Goal: Transaction & Acquisition: Purchase product/service

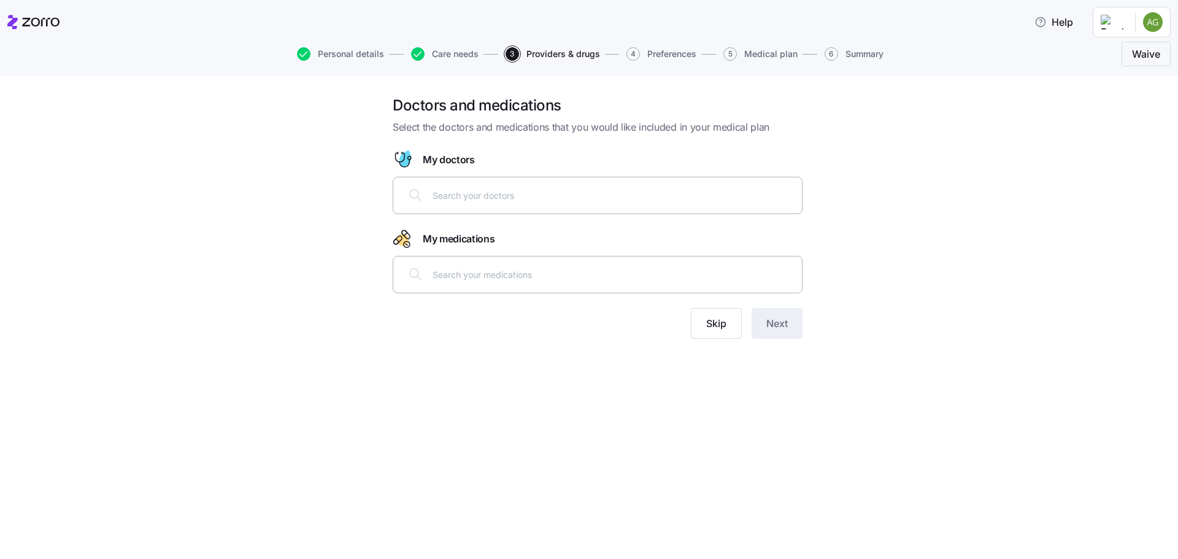
click at [485, 201] on input "text" at bounding box center [613, 194] width 362 height 13
click at [467, 285] on div at bounding box center [597, 273] width 394 height 29
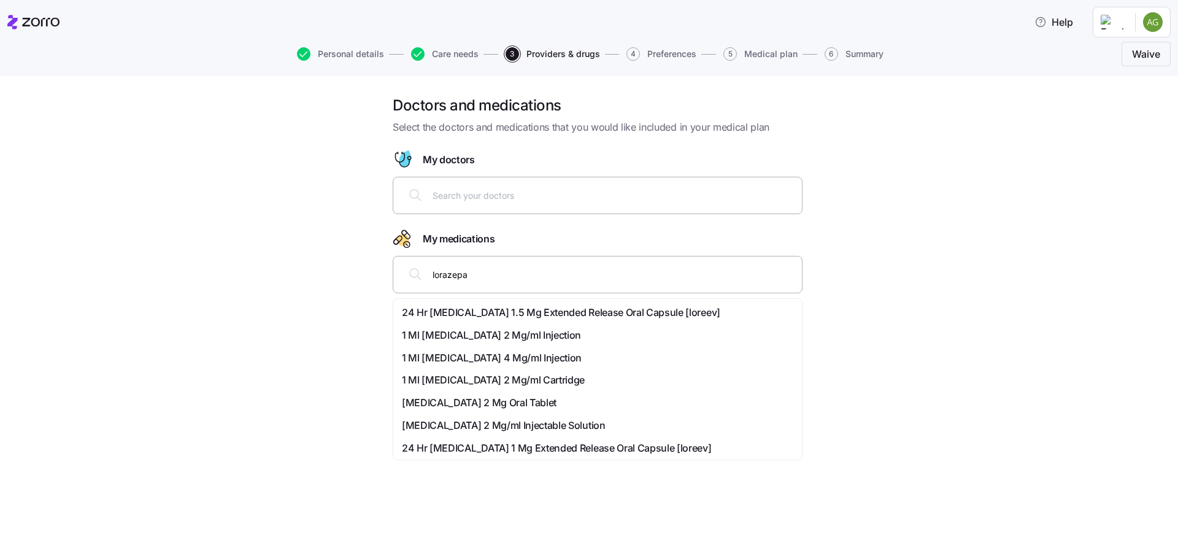
type input "[MEDICAL_DATA]"
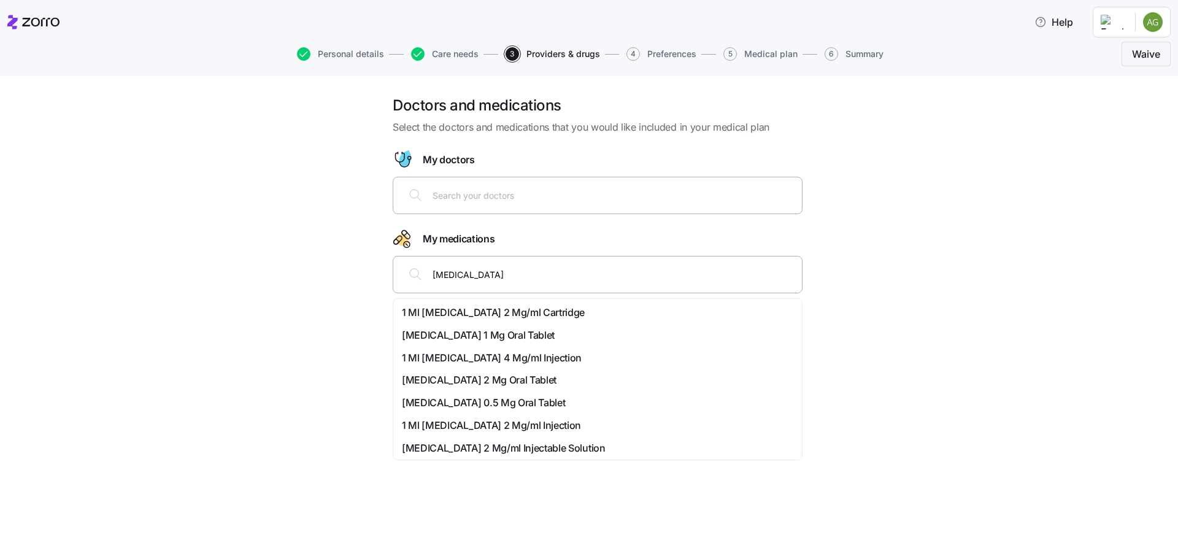
click at [512, 399] on span "[MEDICAL_DATA] 0.5 Mg Oral Tablet" at bounding box center [483, 402] width 163 height 15
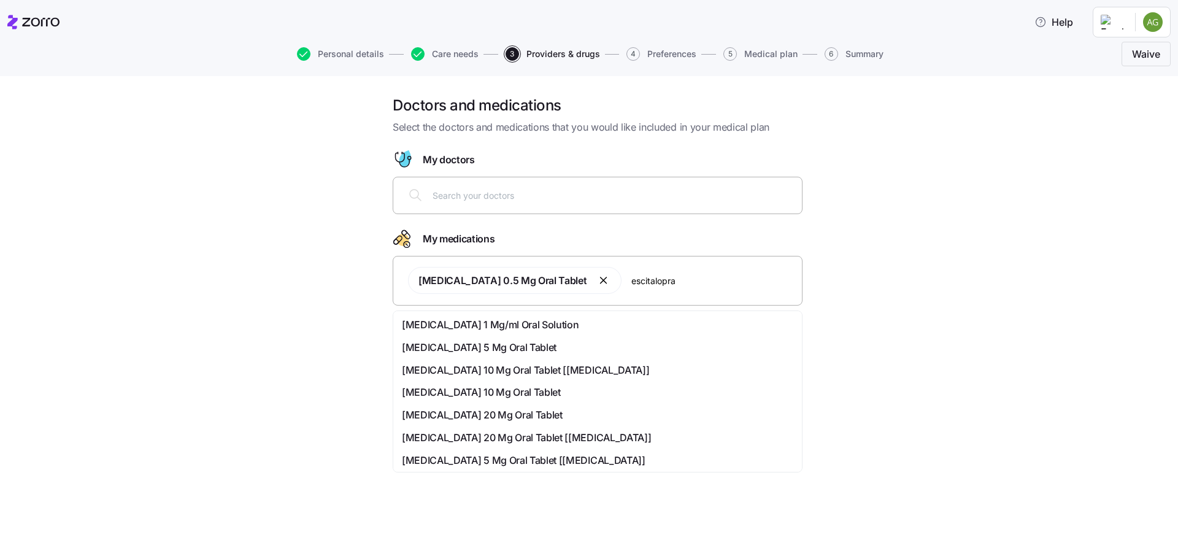
type input "[MEDICAL_DATA]"
click at [524, 367] on span "[MEDICAL_DATA] 10 Mg Oral Tablet" at bounding box center [481, 369] width 159 height 15
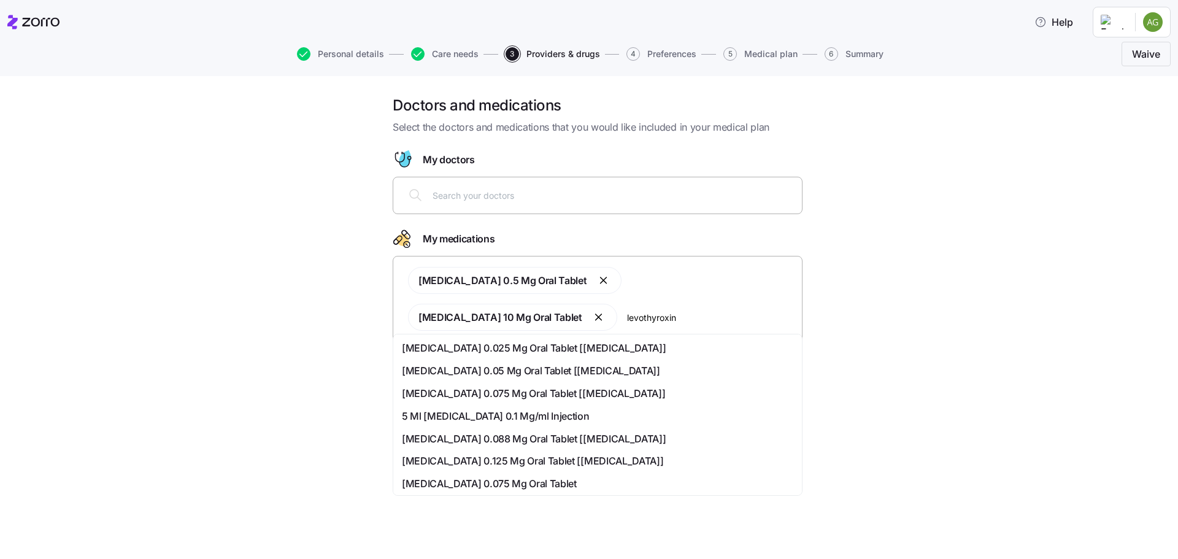
type input "[MEDICAL_DATA]"
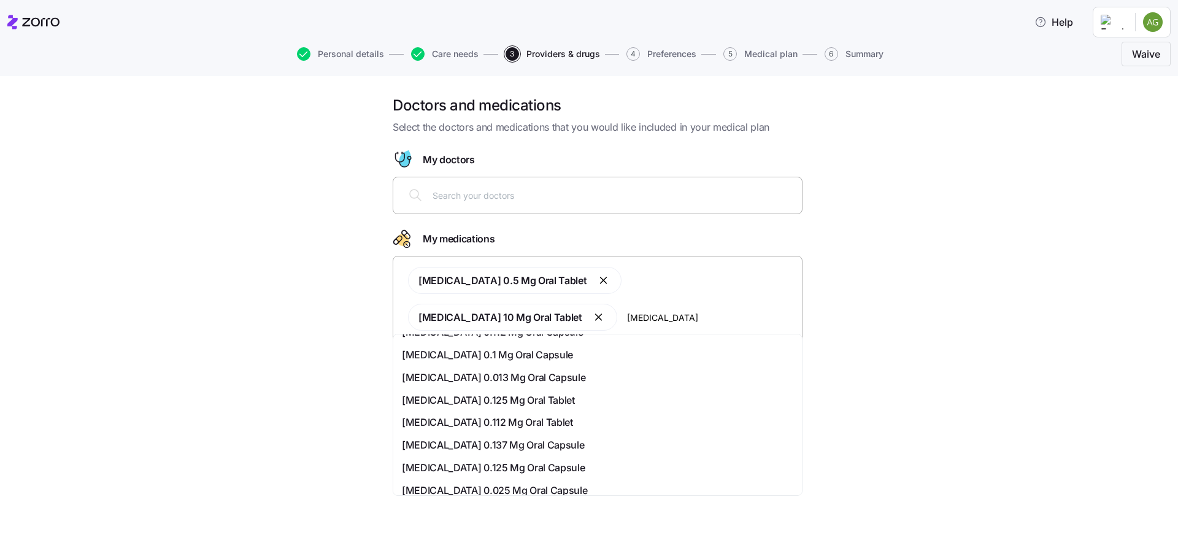
scroll to position [286, 0]
click at [613, 378] on div "[MEDICAL_DATA] 0.125 Mg Oral Tablet" at bounding box center [597, 378] width 391 height 15
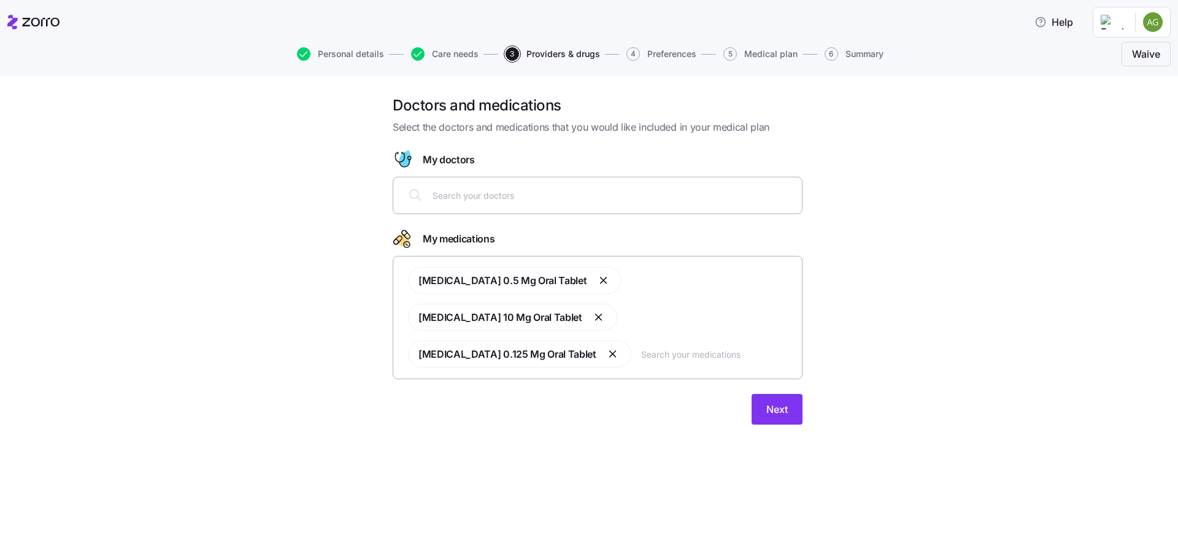
click at [580, 195] on input "text" at bounding box center [613, 194] width 362 height 13
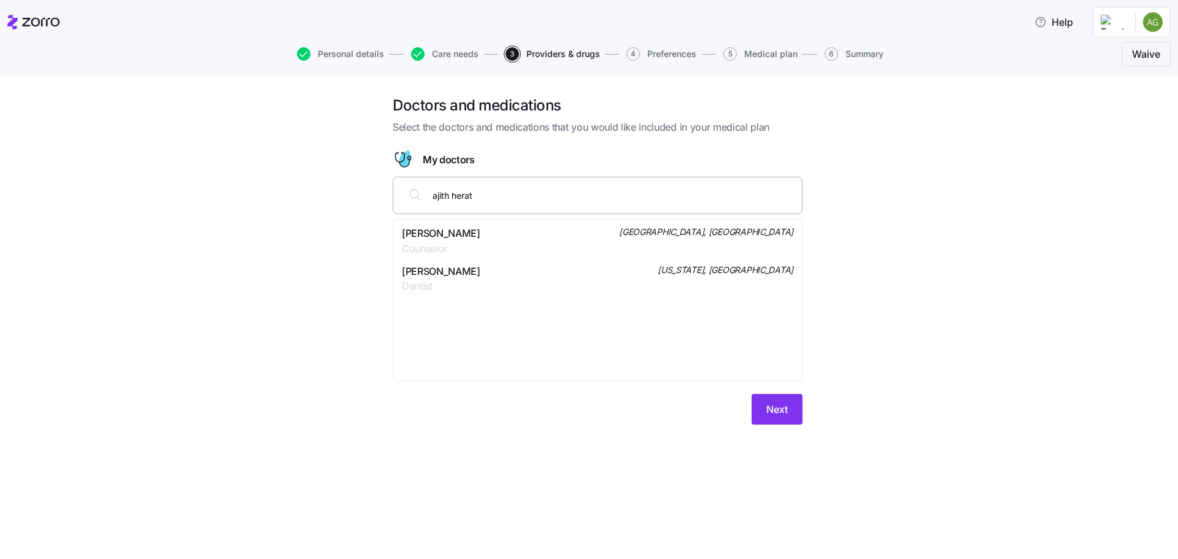
type input "[PERSON_NAME]"
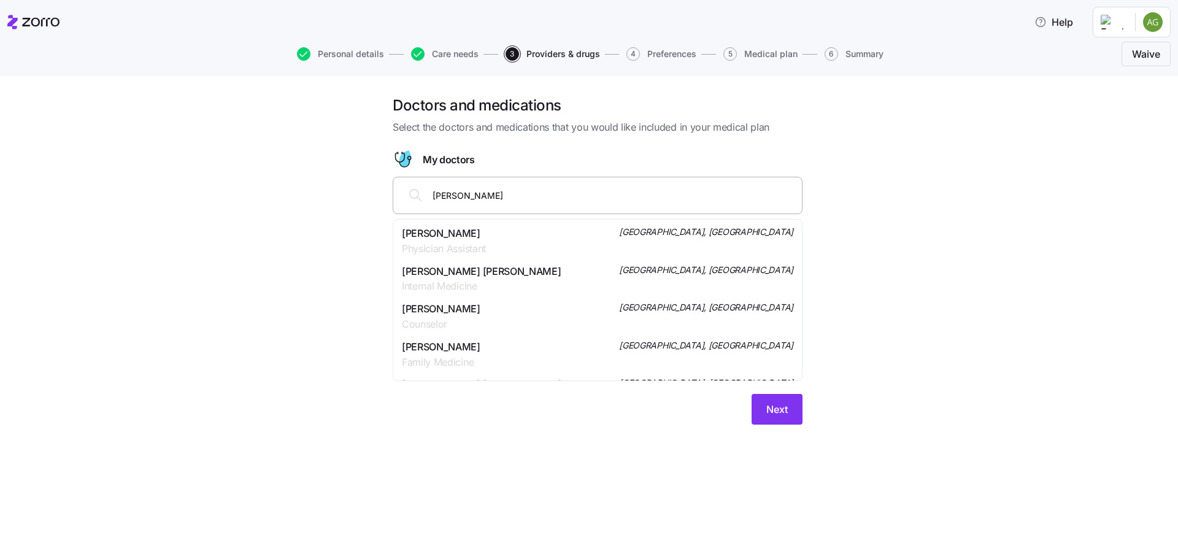
click at [551, 239] on div "[PERSON_NAME] Physician Assistant [GEOGRAPHIC_DATA], [GEOGRAPHIC_DATA]" at bounding box center [597, 241] width 391 height 31
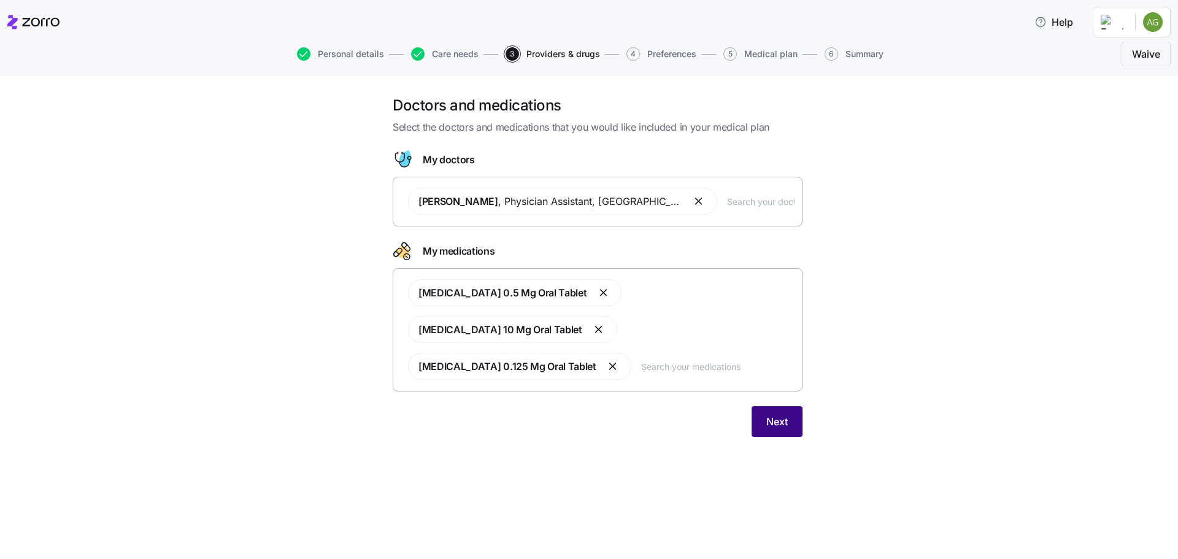
click at [782, 414] on span "Next" at bounding box center [776, 421] width 21 height 15
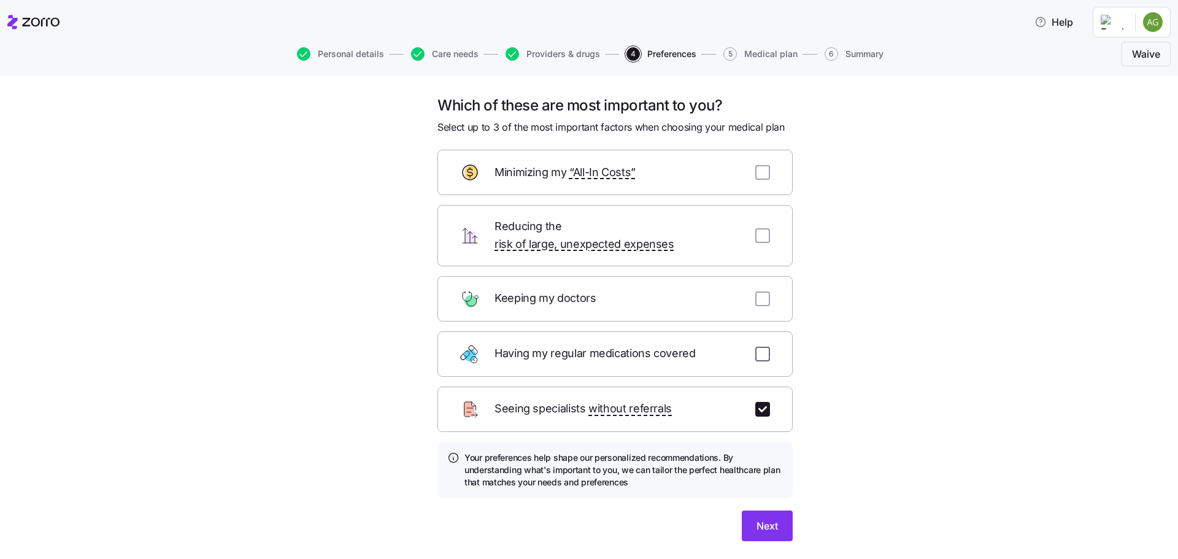
click at [759, 347] on input "checkbox" at bounding box center [762, 354] width 15 height 15
checkbox input "true"
click at [767, 518] on span "Next" at bounding box center [766, 525] width 21 height 15
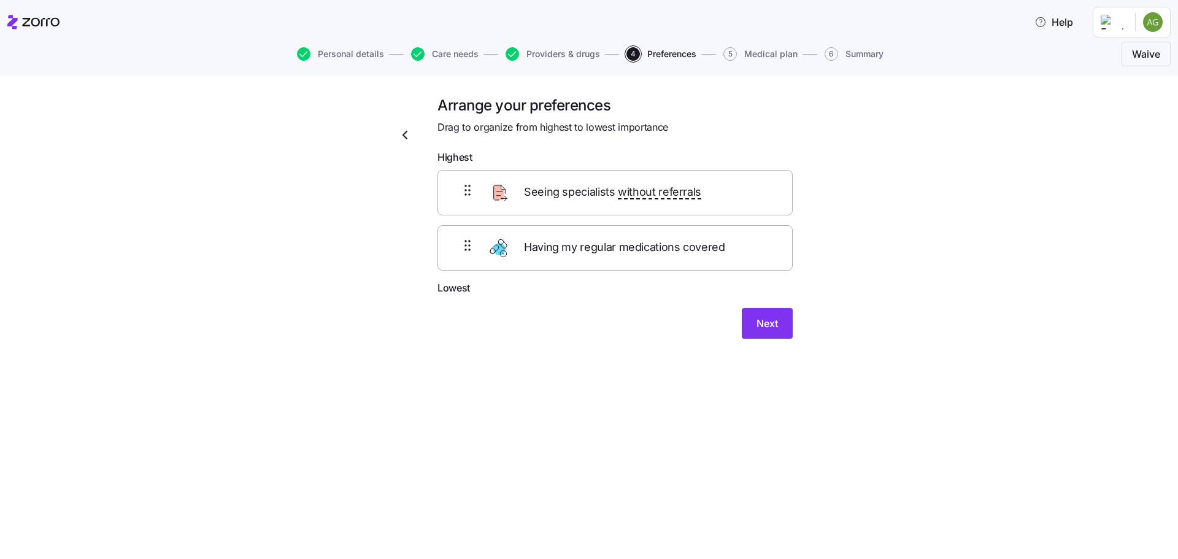
click at [588, 196] on span "Seeing specialists without referrals" at bounding box center [612, 192] width 177 height 18
click at [761, 328] on span "Next" at bounding box center [766, 323] width 21 height 15
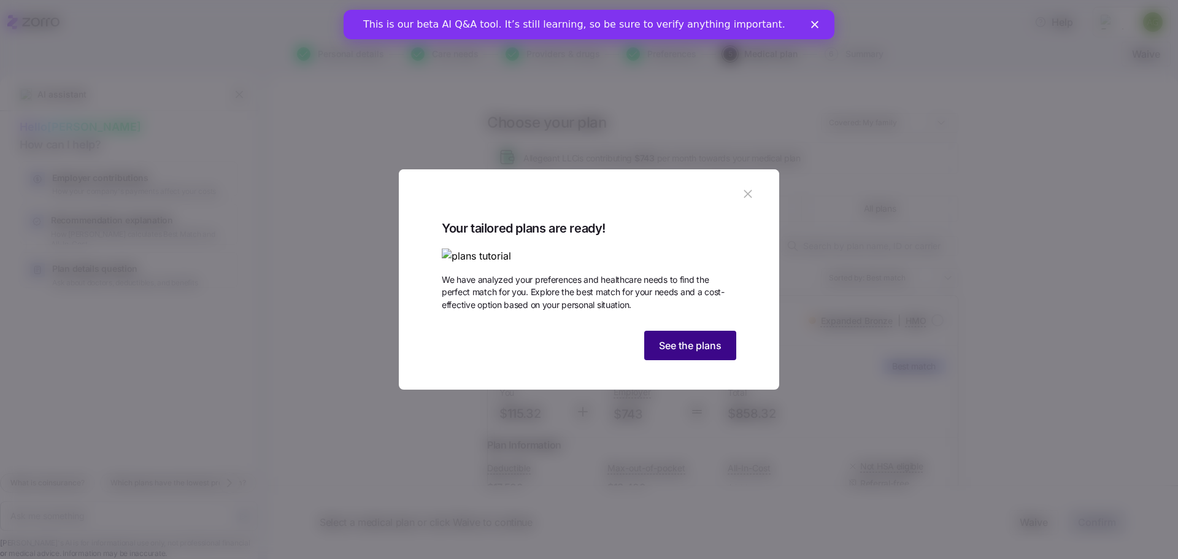
click at [691, 353] on span "See the plans" at bounding box center [690, 345] width 63 height 15
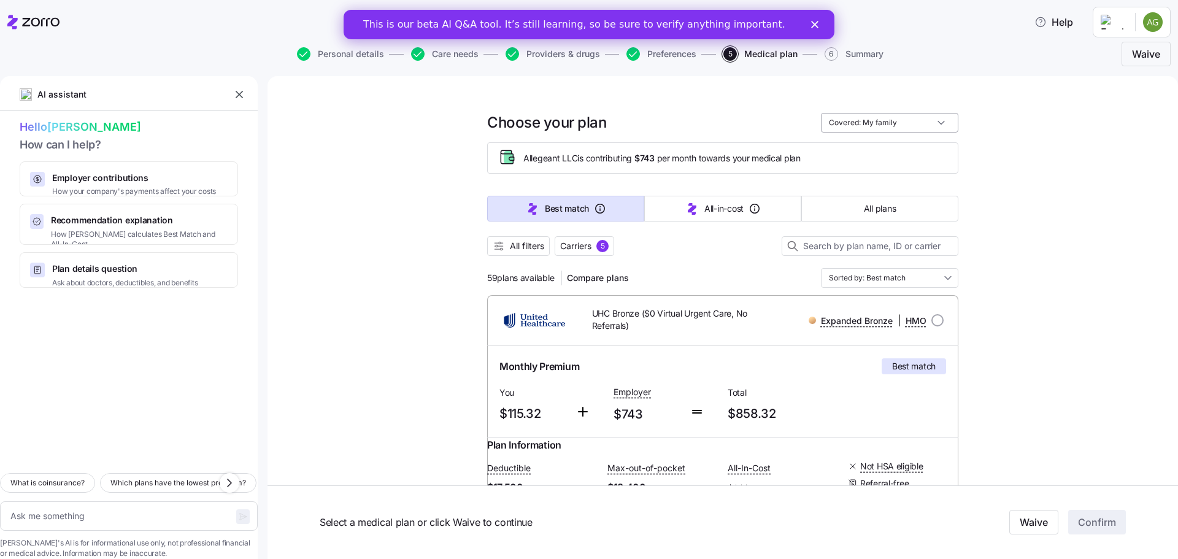
click at [902, 126] on input "Covered: My family" at bounding box center [889, 123] width 137 height 20
click at [899, 147] on div "Just me" at bounding box center [885, 152] width 128 height 21
type textarea "x"
type input "Covered: Just me"
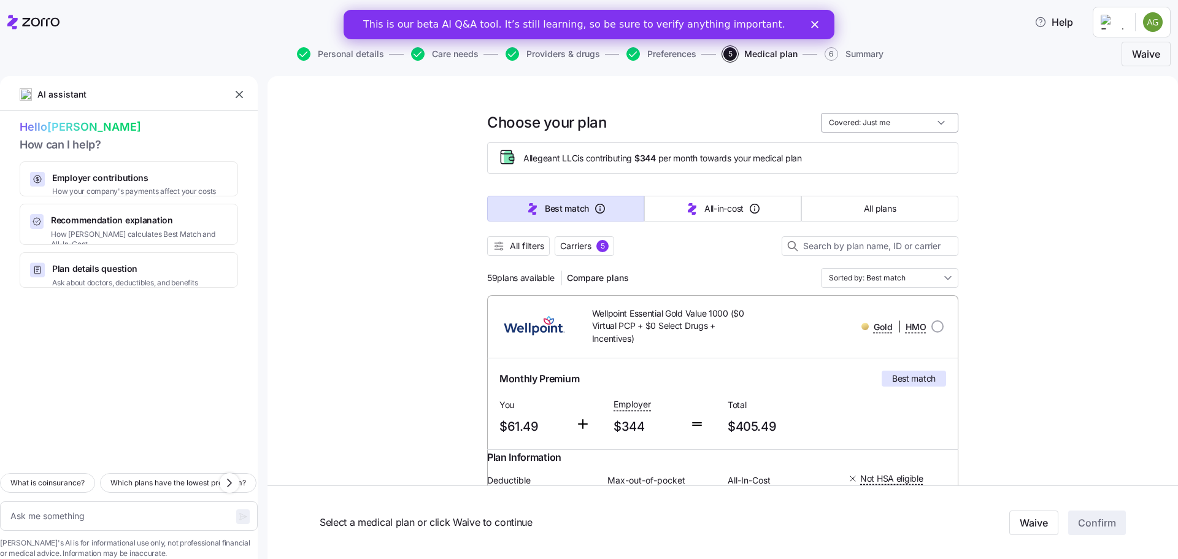
click at [917, 128] on input "Covered: Just me" at bounding box center [889, 123] width 137 height 20
click at [516, 248] on span "All filters" at bounding box center [527, 246] width 34 height 12
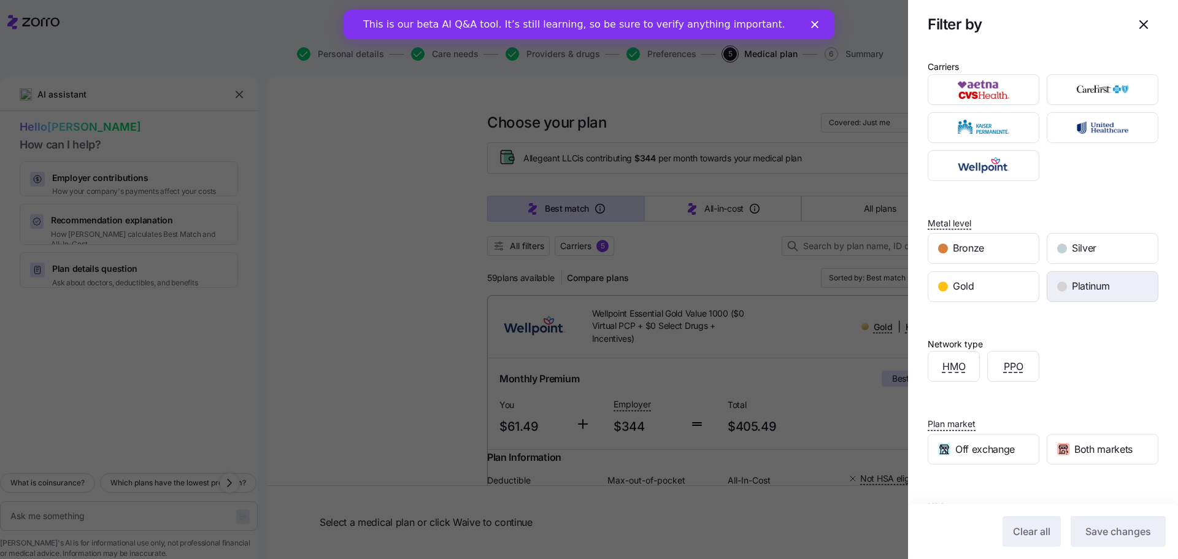
click at [1081, 287] on span "Platinum" at bounding box center [1089, 285] width 37 height 15
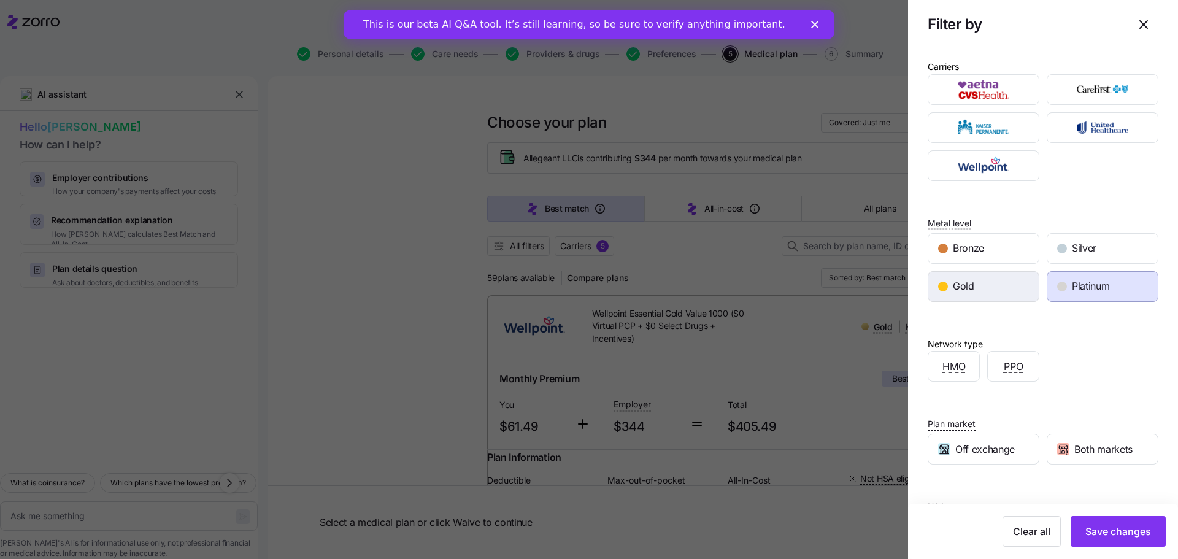
click at [974, 280] on div "Gold" at bounding box center [983, 286] width 110 height 29
click at [1107, 291] on div "Platinum" at bounding box center [1102, 286] width 110 height 29
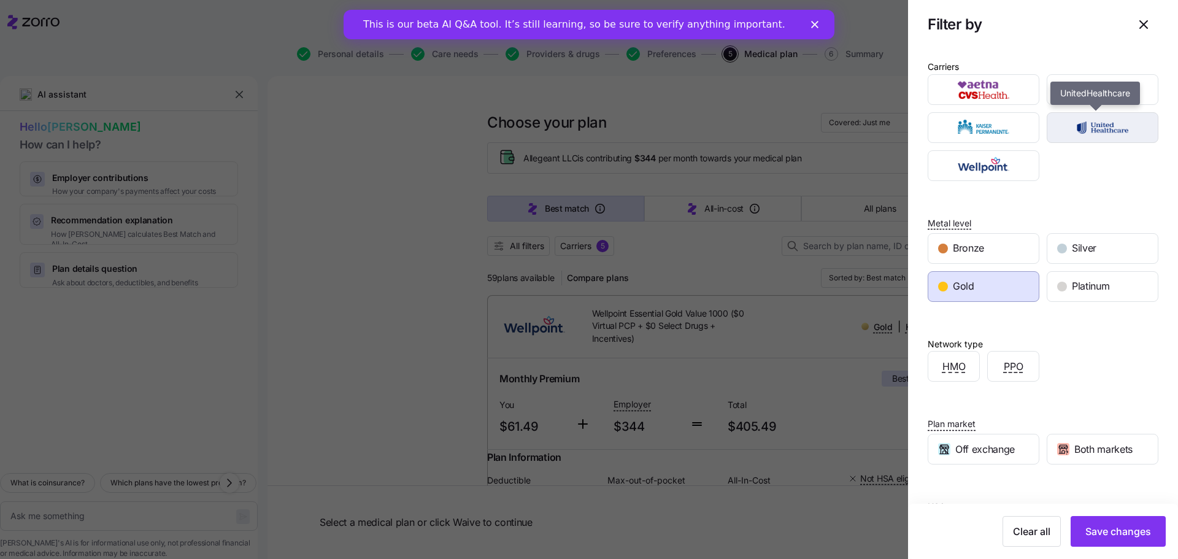
click at [1098, 136] on img "button" at bounding box center [1102, 127] width 90 height 25
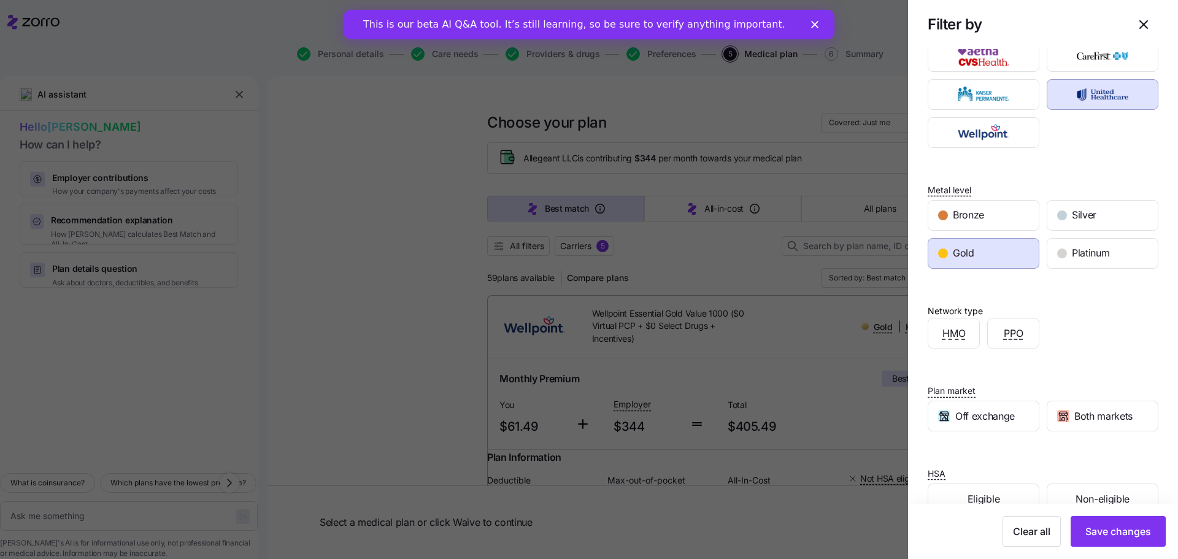
scroll to position [63, 0]
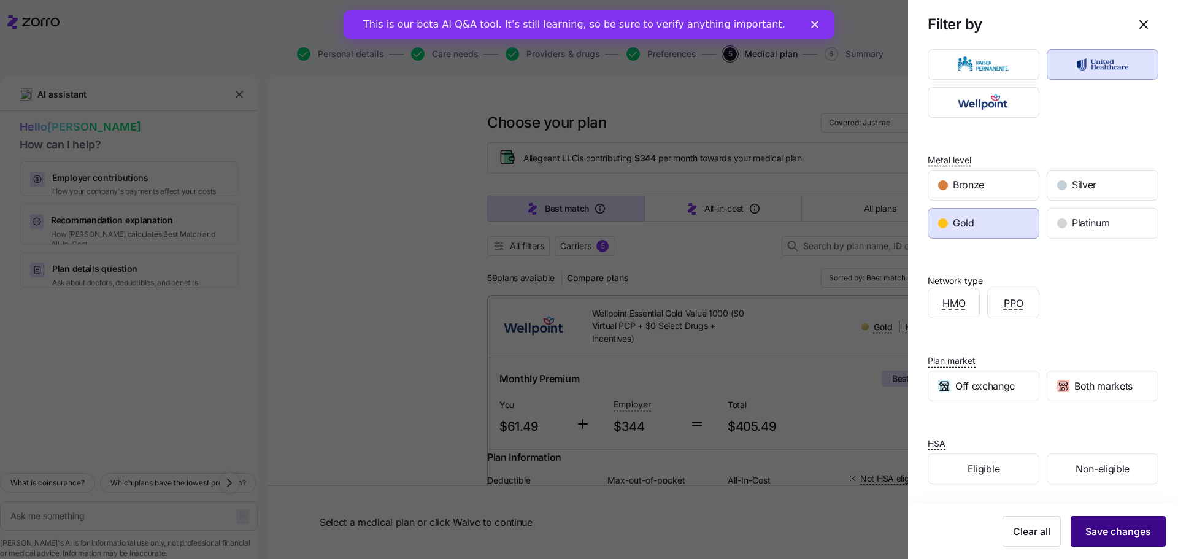
click at [1111, 531] on span "Save changes" at bounding box center [1118, 531] width 66 height 15
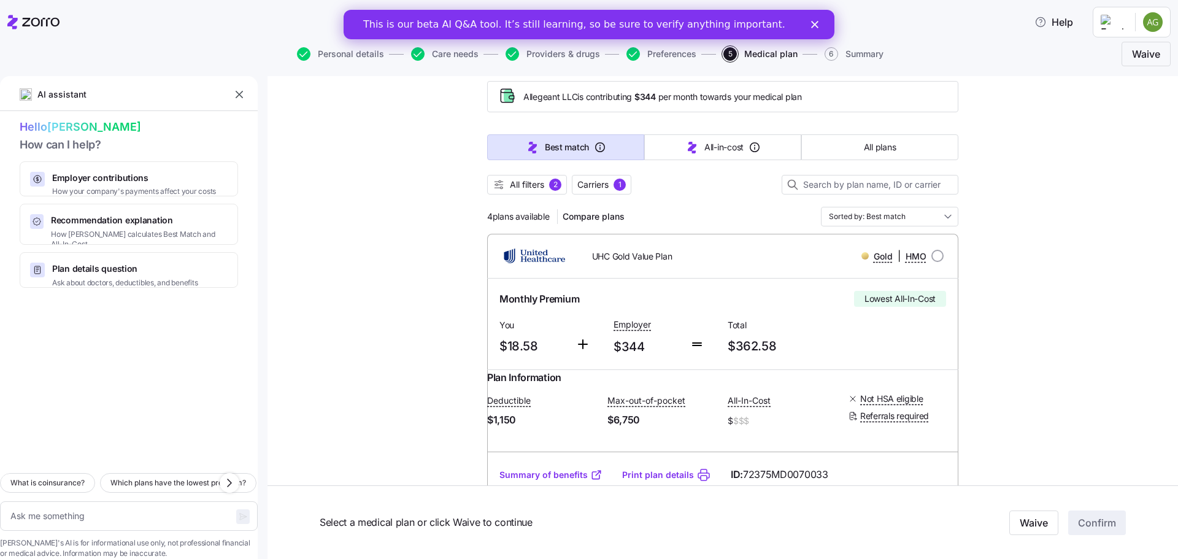
scroll to position [0, 0]
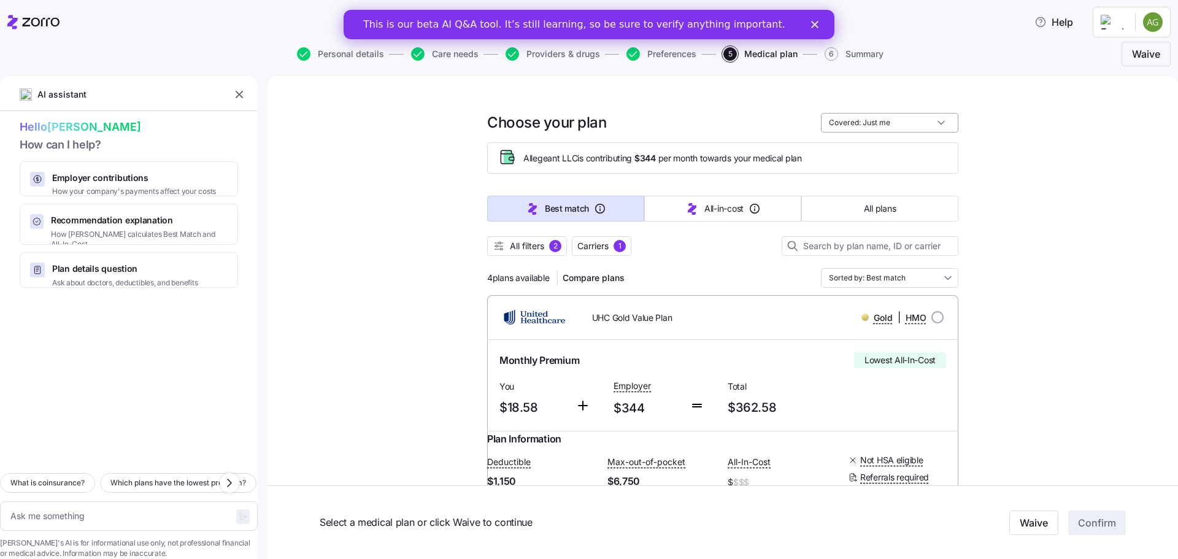
click at [867, 127] on input "Covered: Just me" at bounding box center [889, 123] width 137 height 20
click at [854, 212] on div "My family" at bounding box center [885, 214] width 128 height 21
type textarea "x"
type input "Covered: My family"
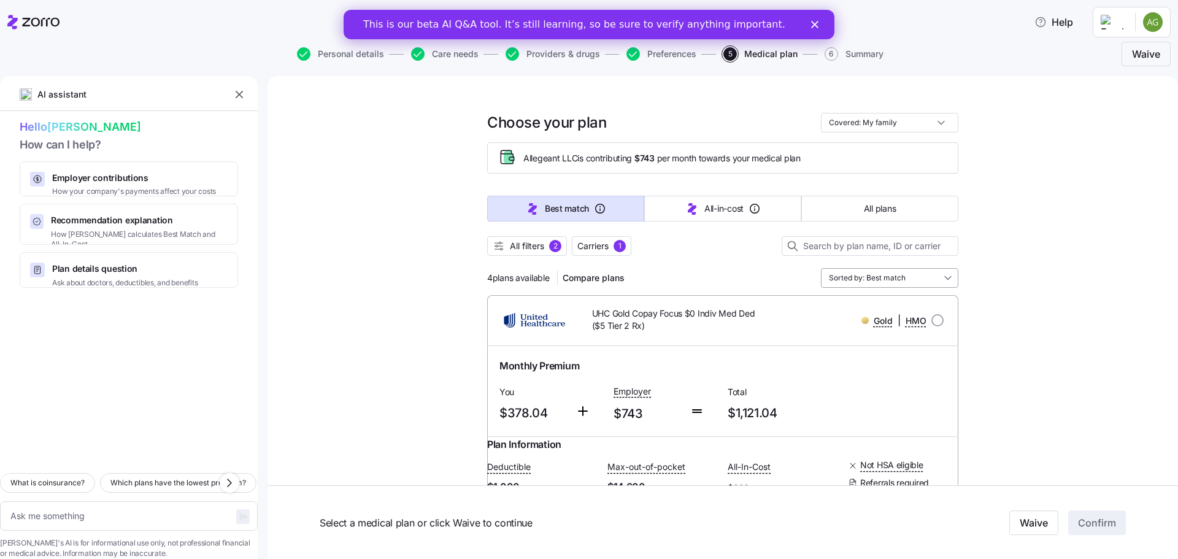
click at [902, 276] on input "Sorted by: Best match" at bounding box center [889, 278] width 137 height 20
click at [891, 345] on div "Premium" at bounding box center [885, 349] width 128 height 21
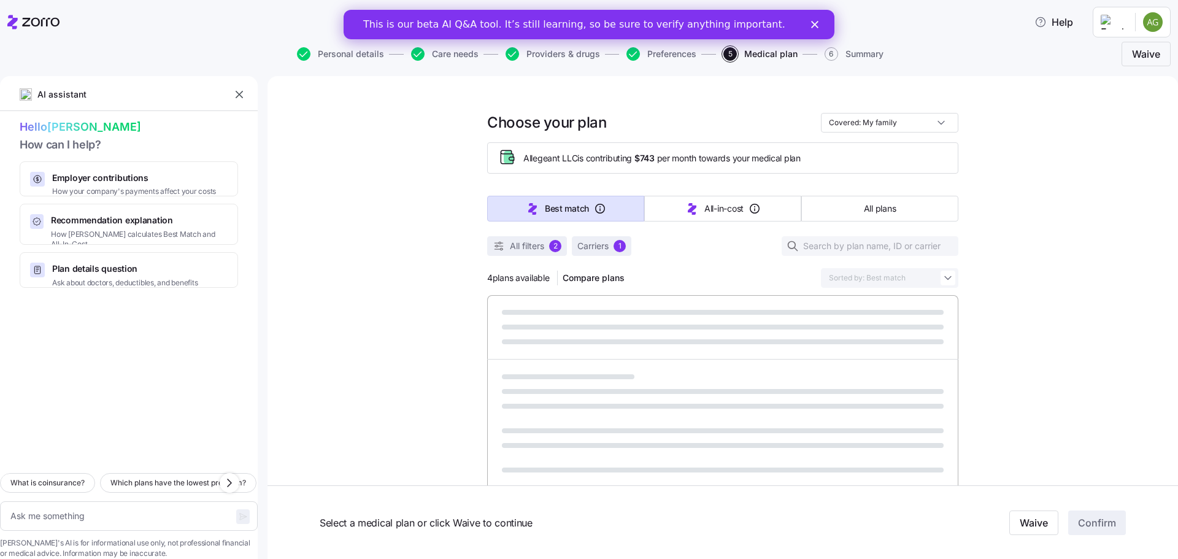
type textarea "x"
type input "Sorted by: Premium"
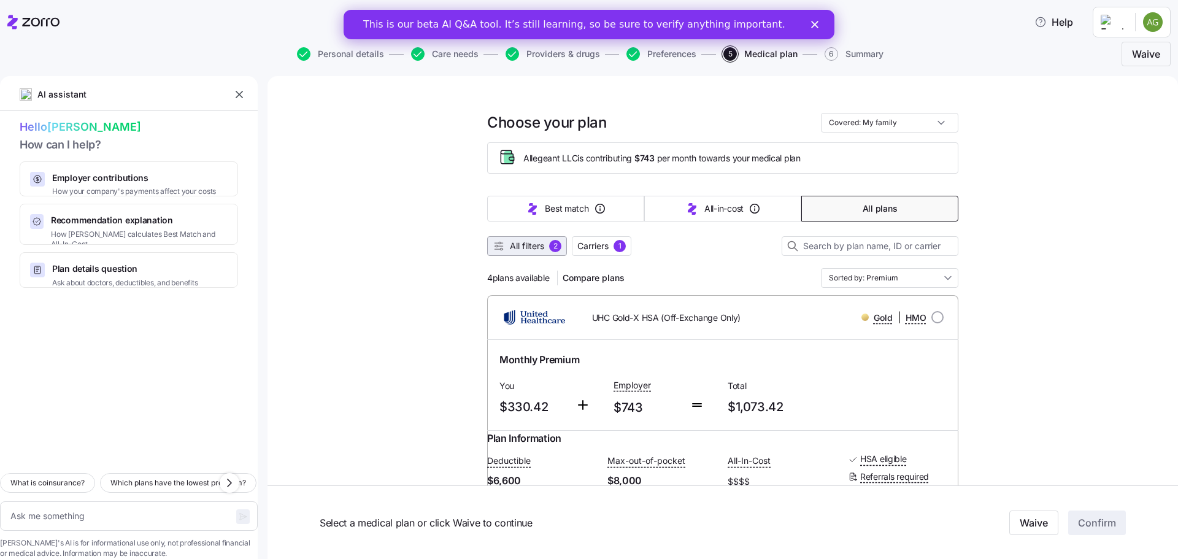
click at [515, 237] on button "All filters 2" at bounding box center [527, 246] width 80 height 20
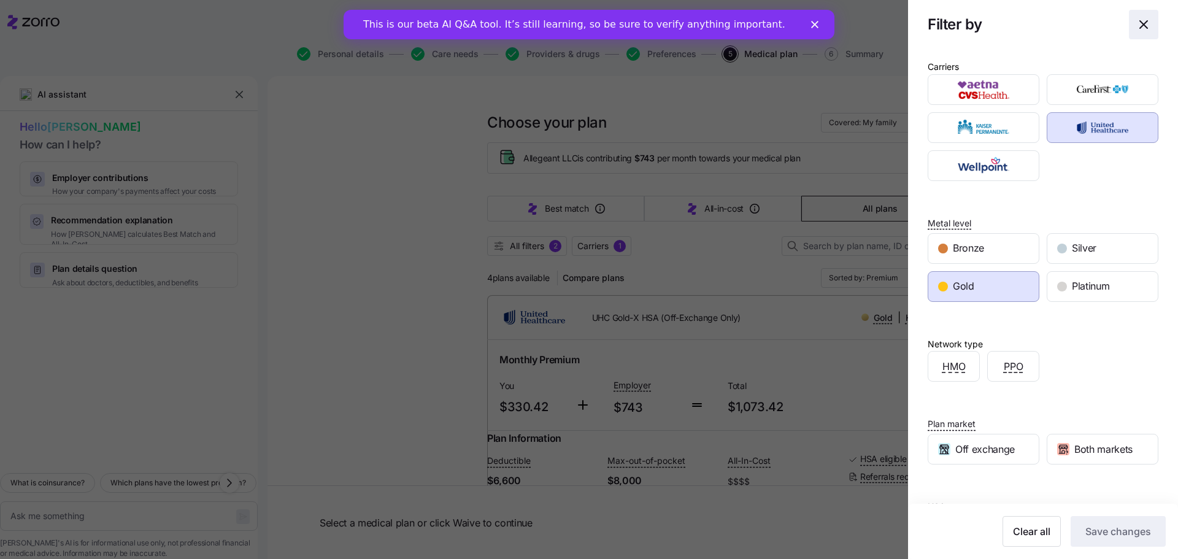
click at [1136, 29] on icon "button" at bounding box center [1143, 24] width 15 height 15
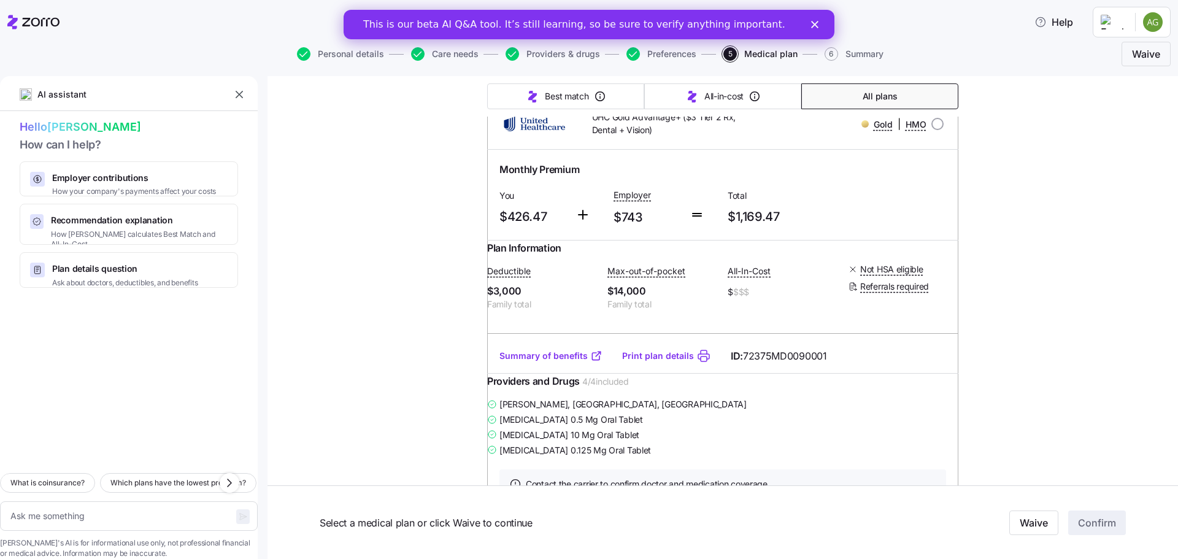
scroll to position [1446, 0]
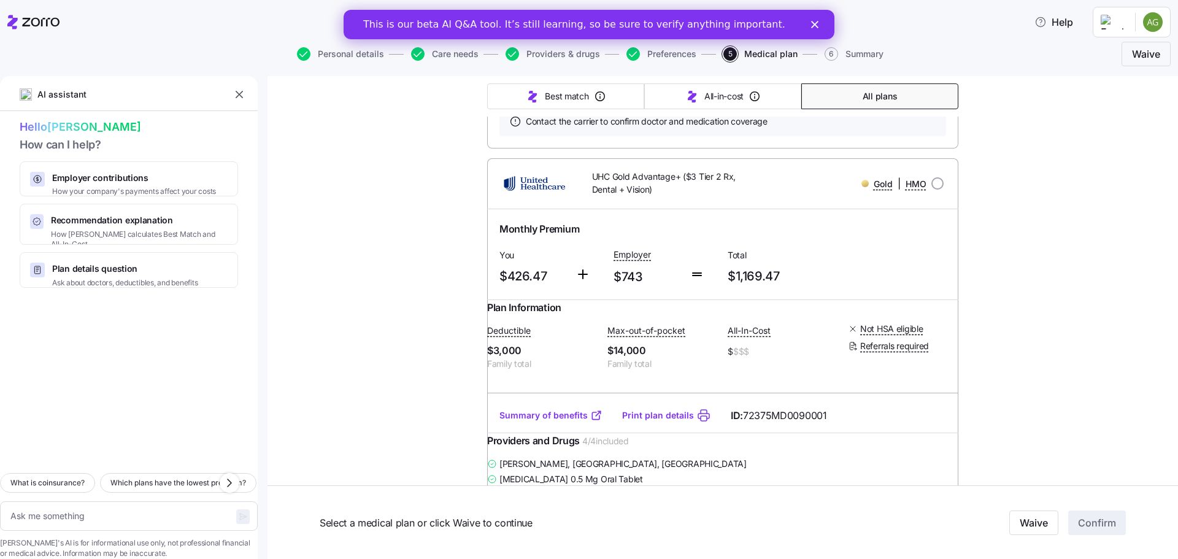
type textarea "x"
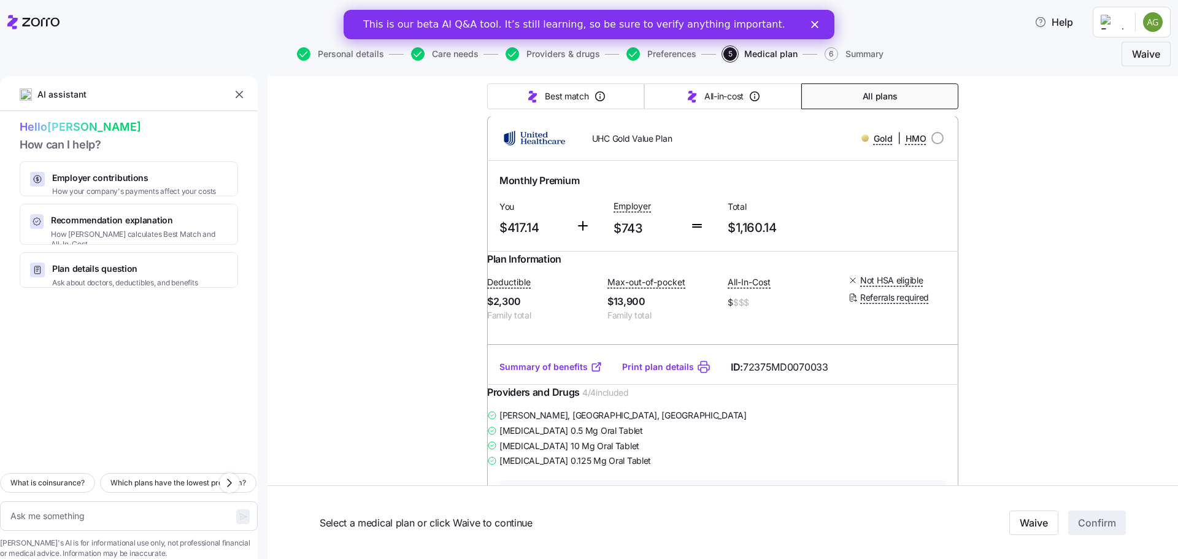
scroll to position [1078, 0]
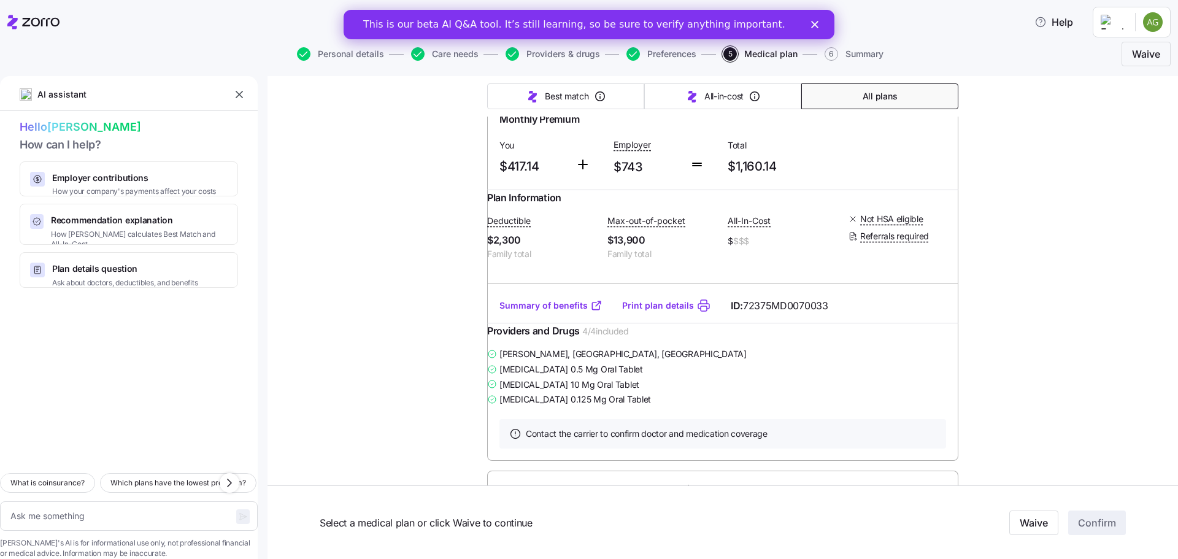
click at [547, 312] on link "Summary of benefits" at bounding box center [550, 305] width 103 height 12
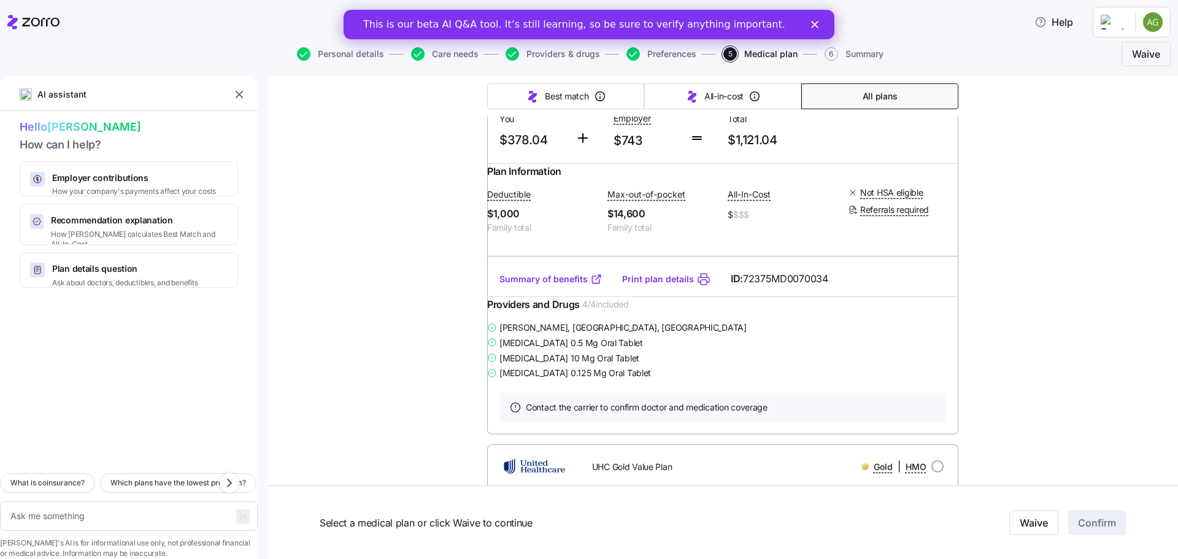
scroll to position [710, 0]
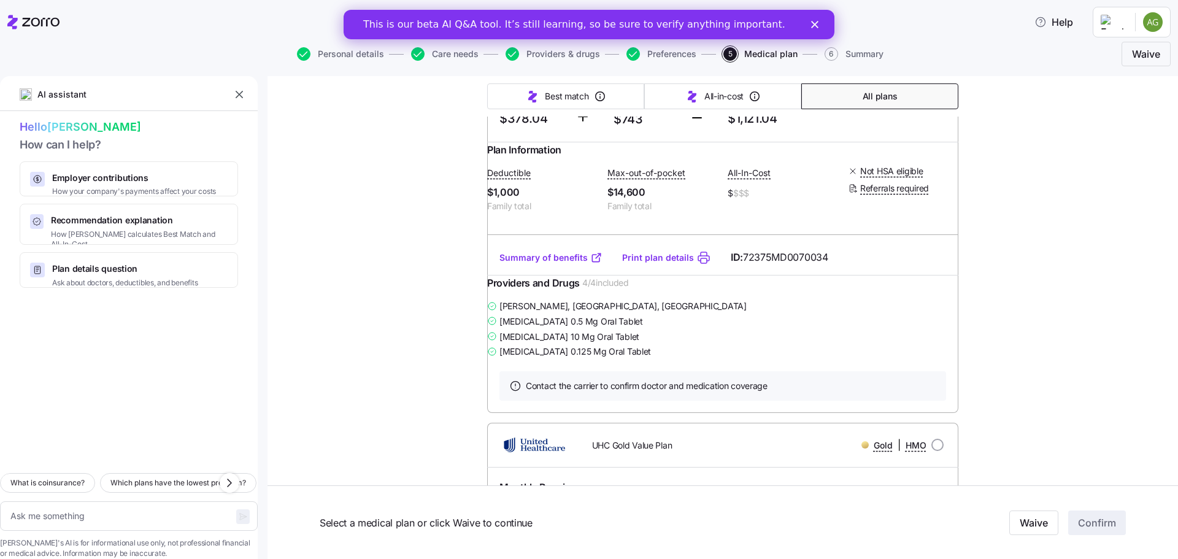
click at [537, 264] on link "Summary of benefits" at bounding box center [550, 257] width 103 height 12
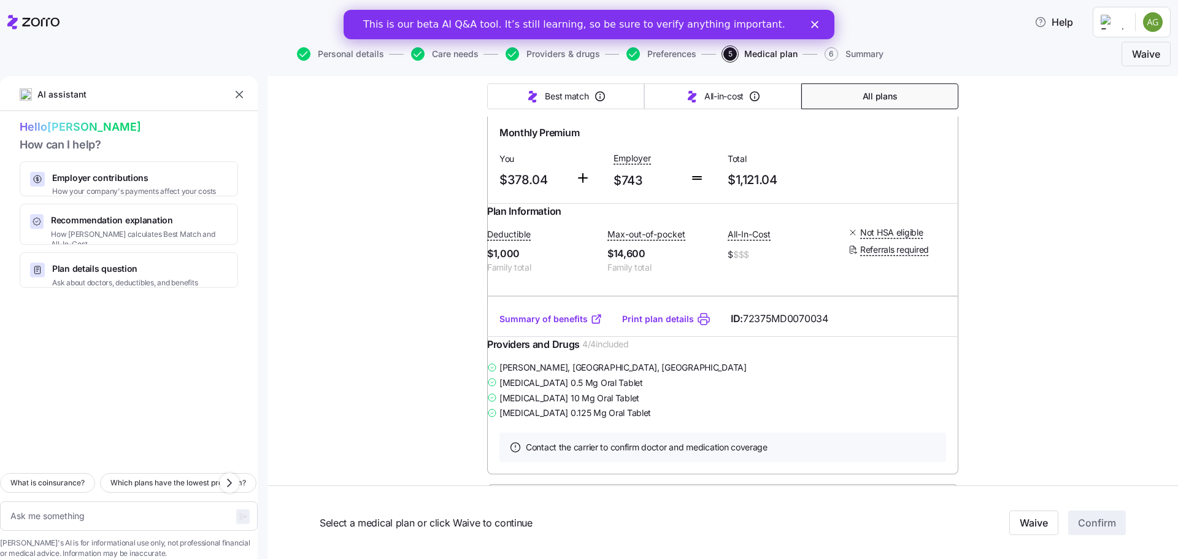
scroll to position [588, 0]
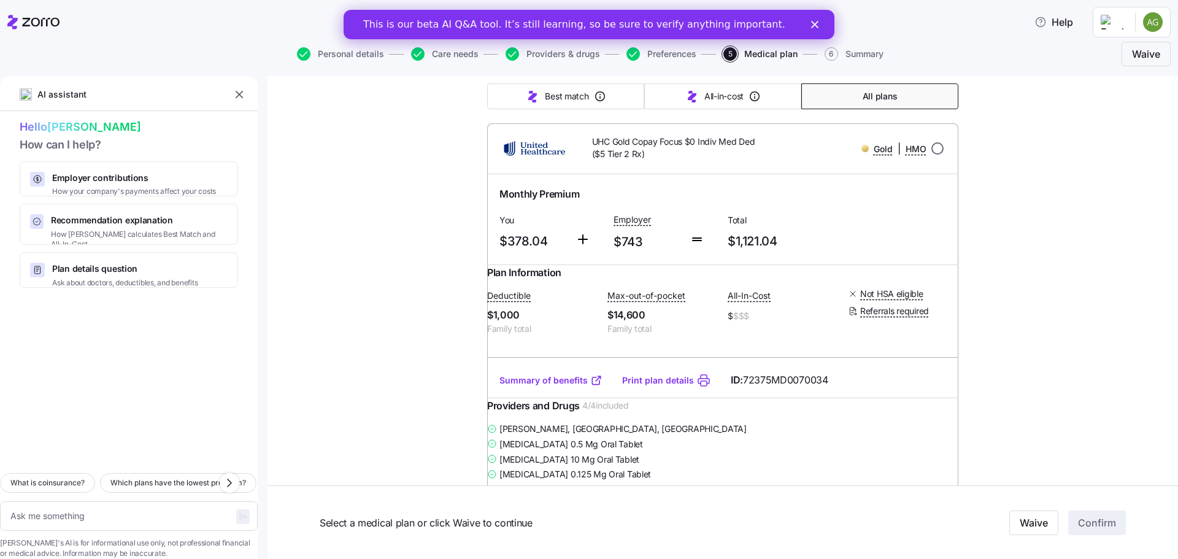
click at [932, 155] on input "radio" at bounding box center [937, 148] width 12 height 12
radio input "true"
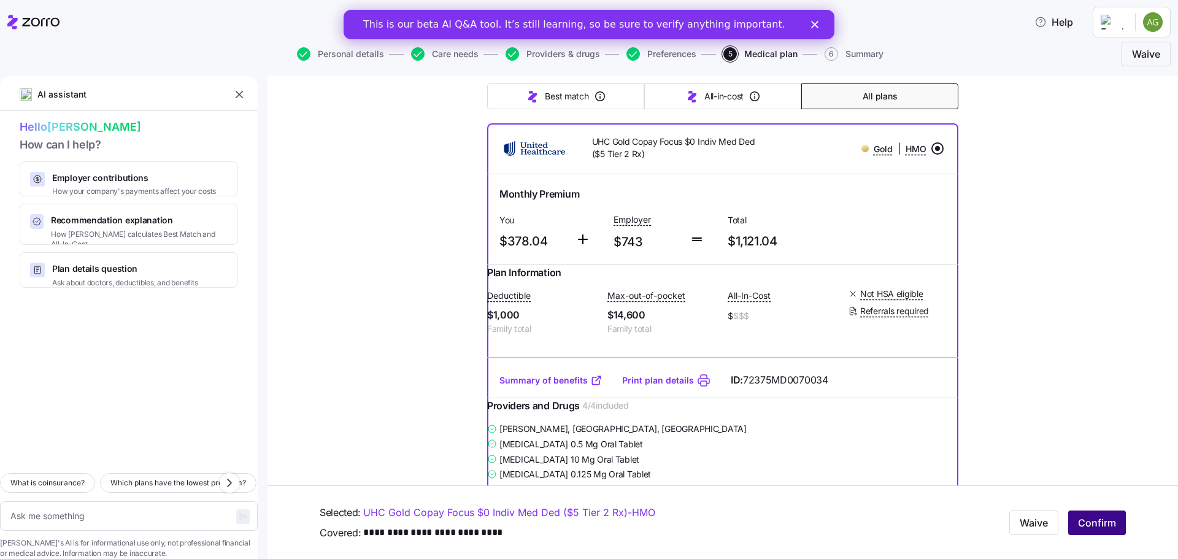
click at [1084, 524] on span "Confirm" at bounding box center [1097, 522] width 38 height 15
type textarea "x"
